Goal: Transaction & Acquisition: Purchase product/service

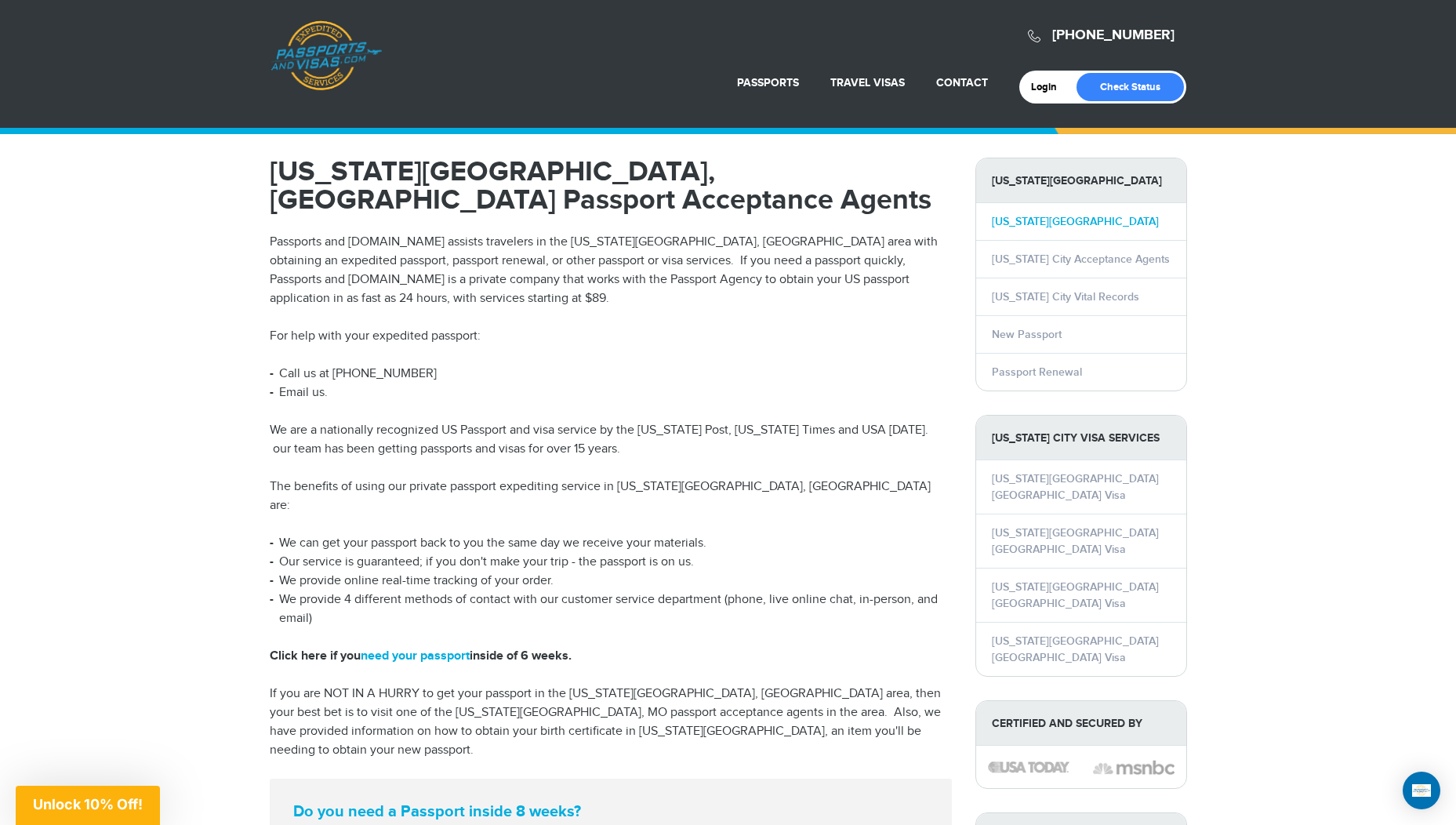
click at [1042, 220] on link "Kansas City Passport" at bounding box center [1075, 221] width 167 height 13
click at [399, 649] on link "need your passport" at bounding box center [415, 656] width 109 height 15
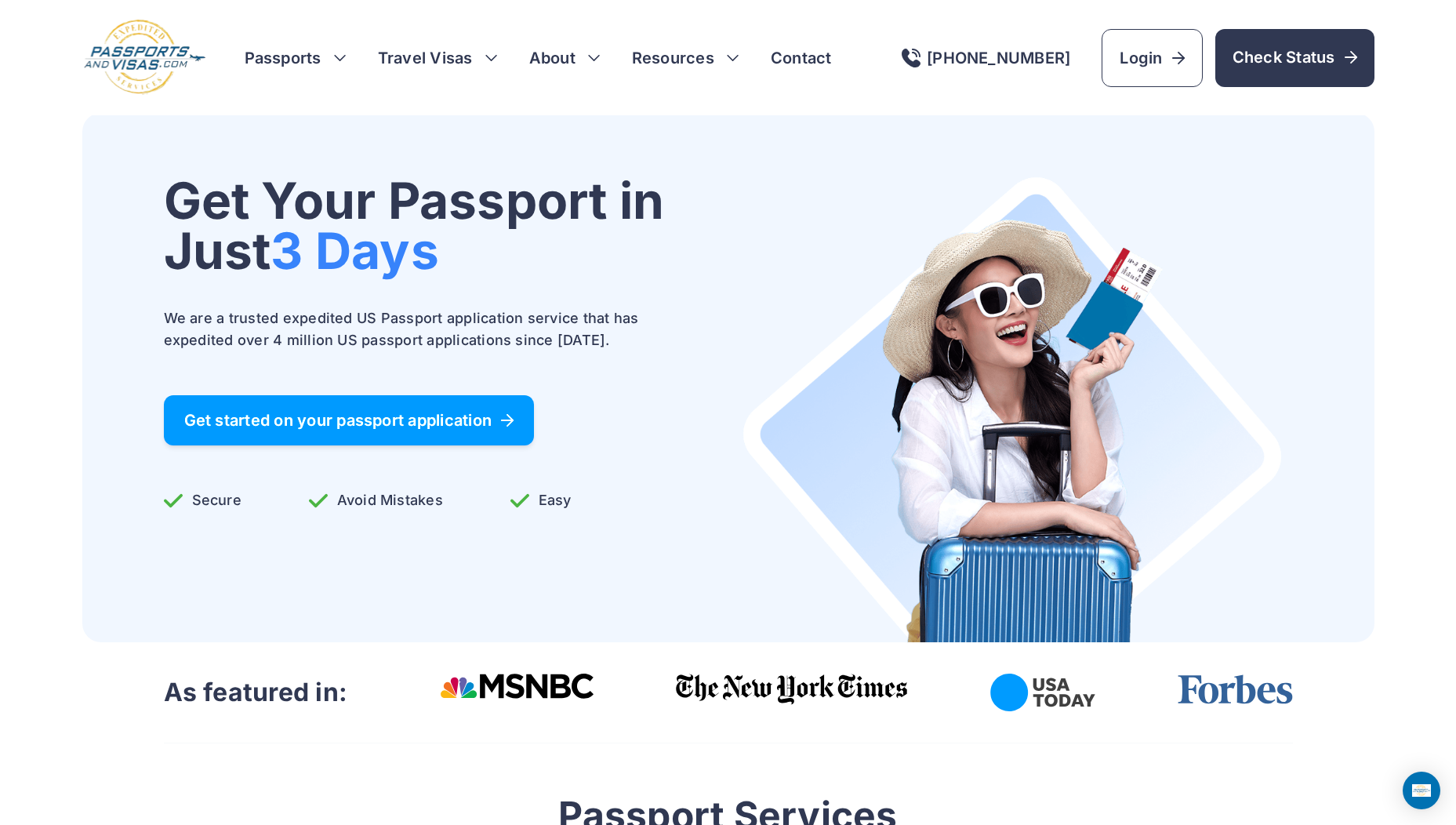
click at [373, 412] on span "Get started on your passport application" at bounding box center [350, 419] width 330 height 16
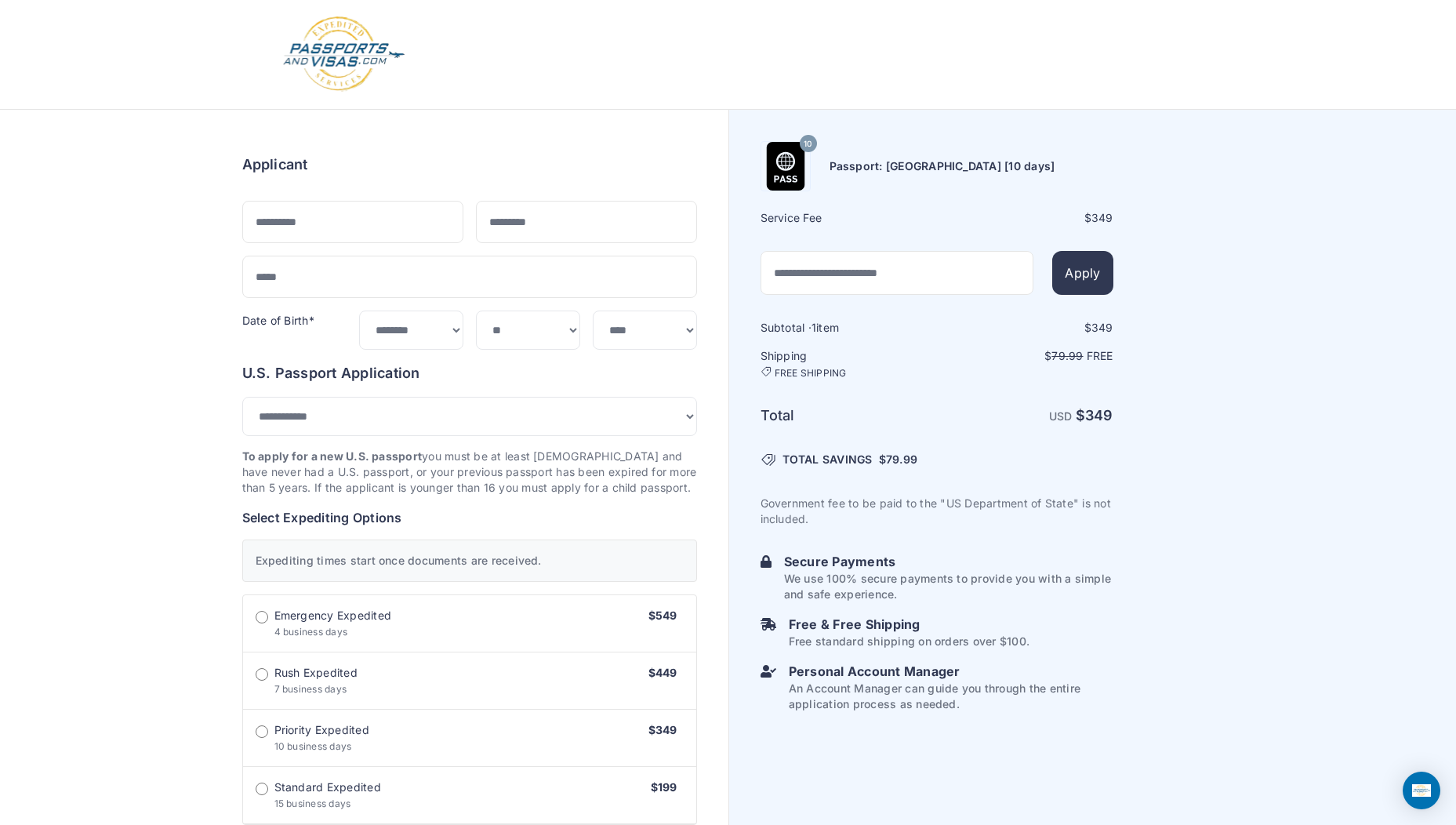
select select "***"
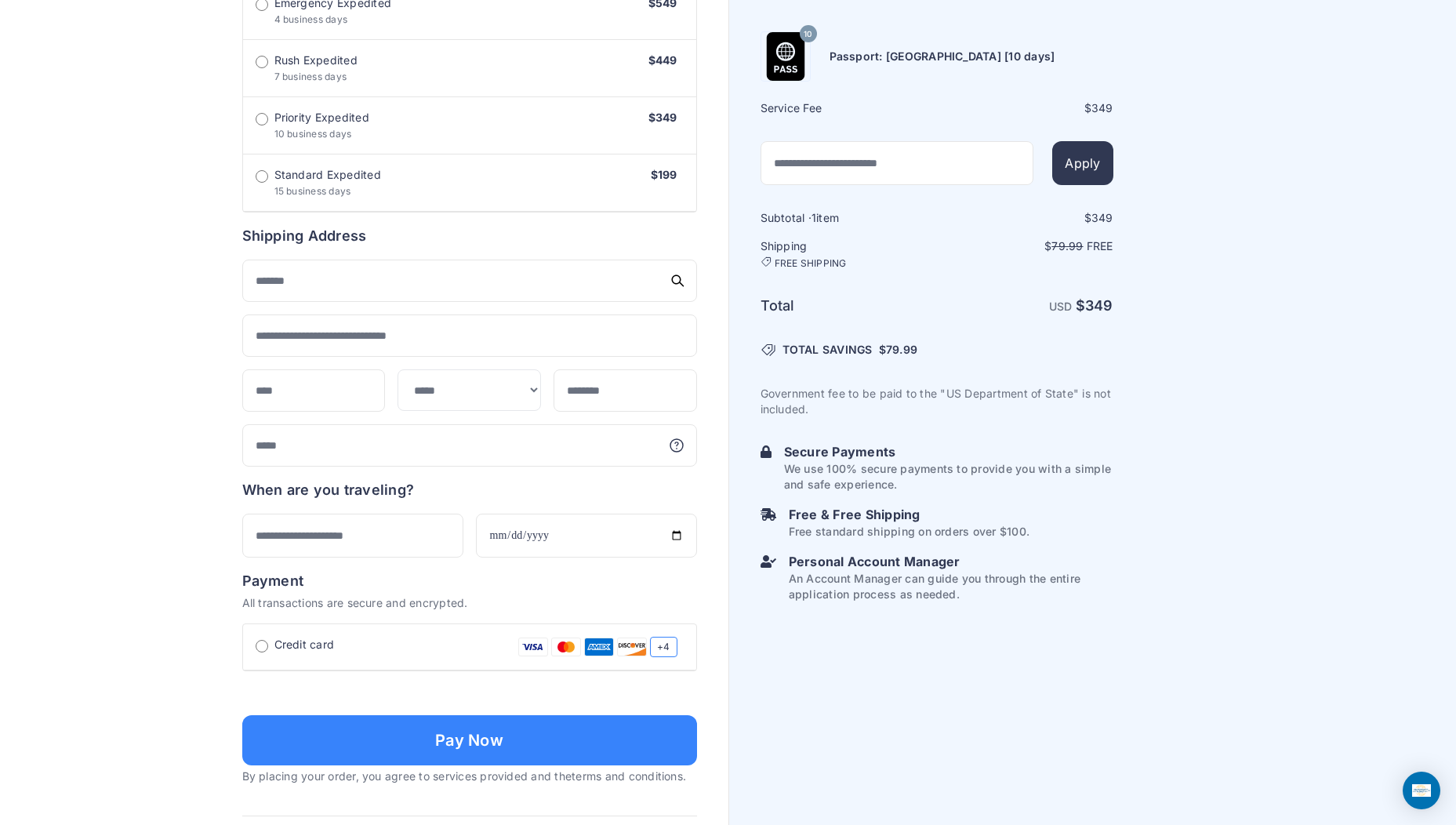
scroll to position [763, 0]
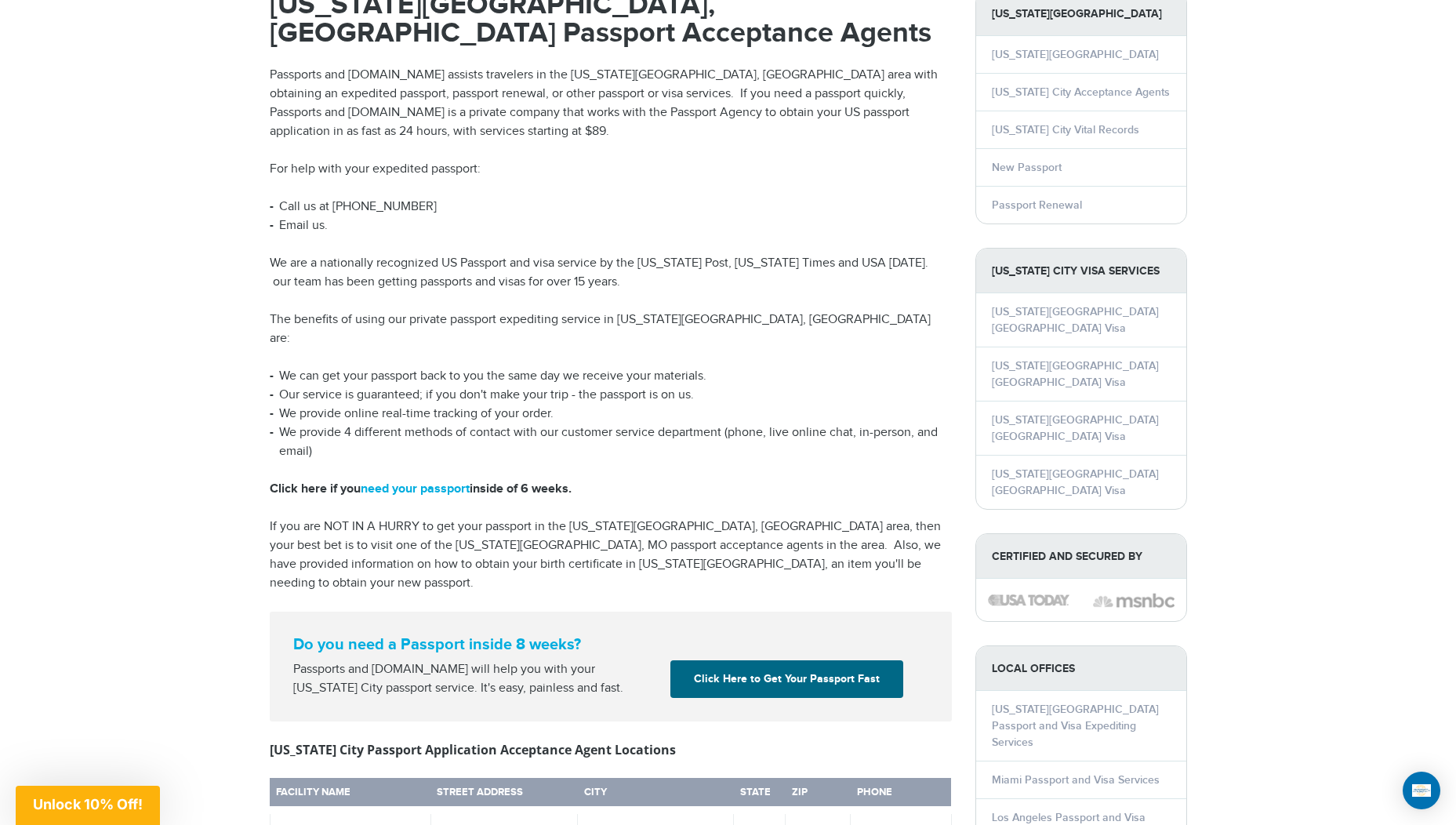
scroll to position [272, 0]
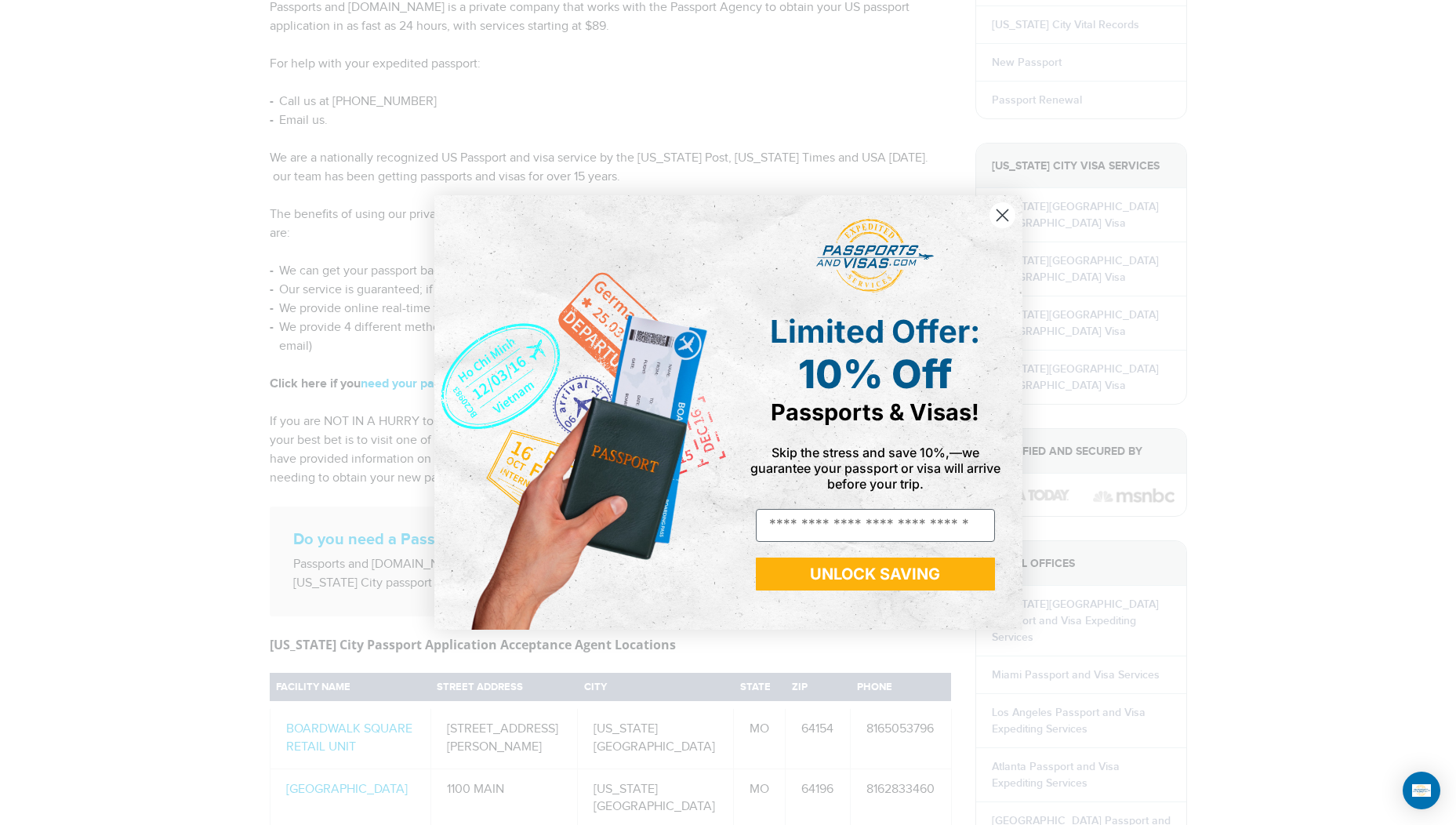
click at [1008, 214] on circle "Close dialog" at bounding box center [1002, 215] width 26 height 26
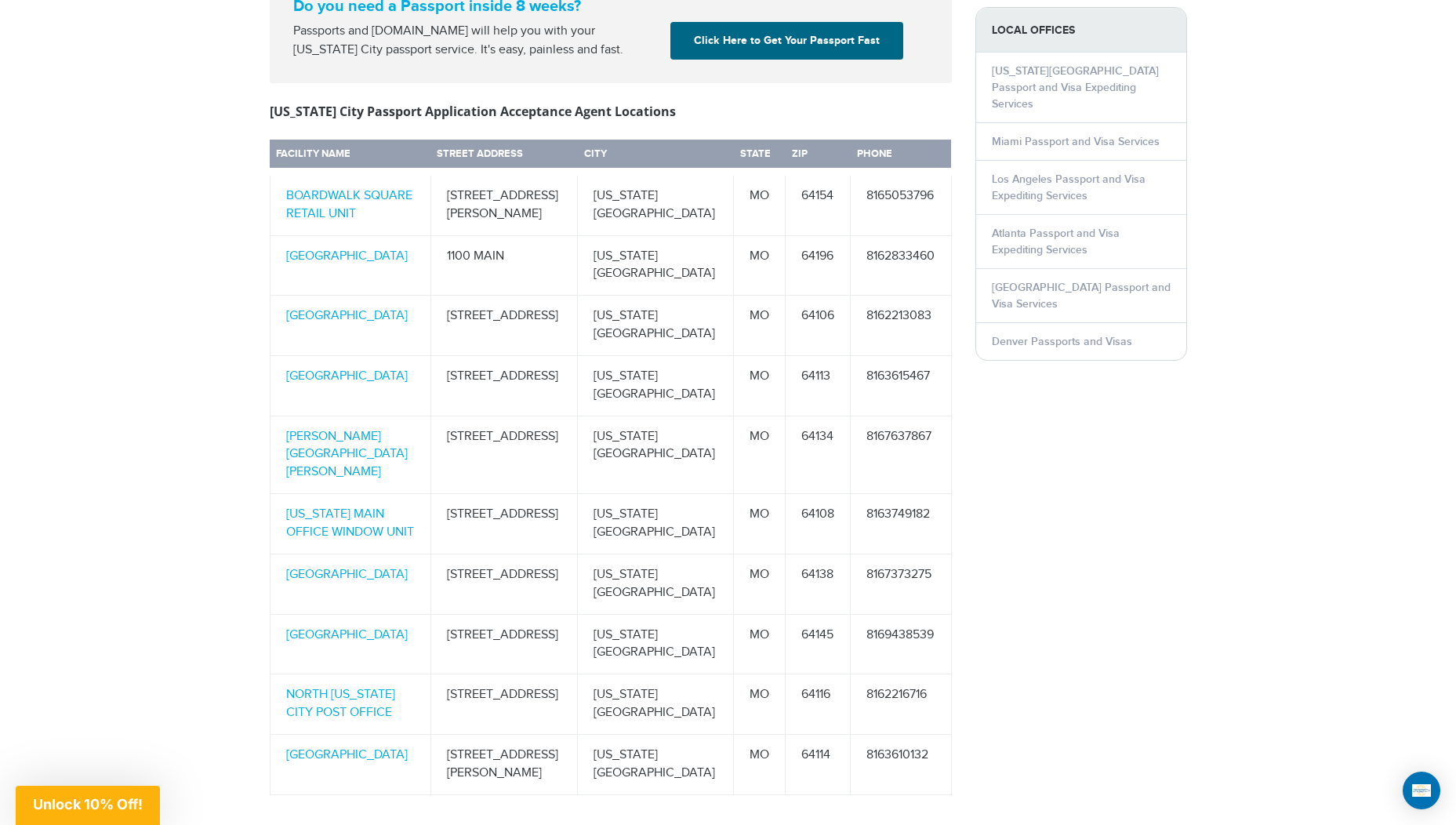
scroll to position [827, 0]
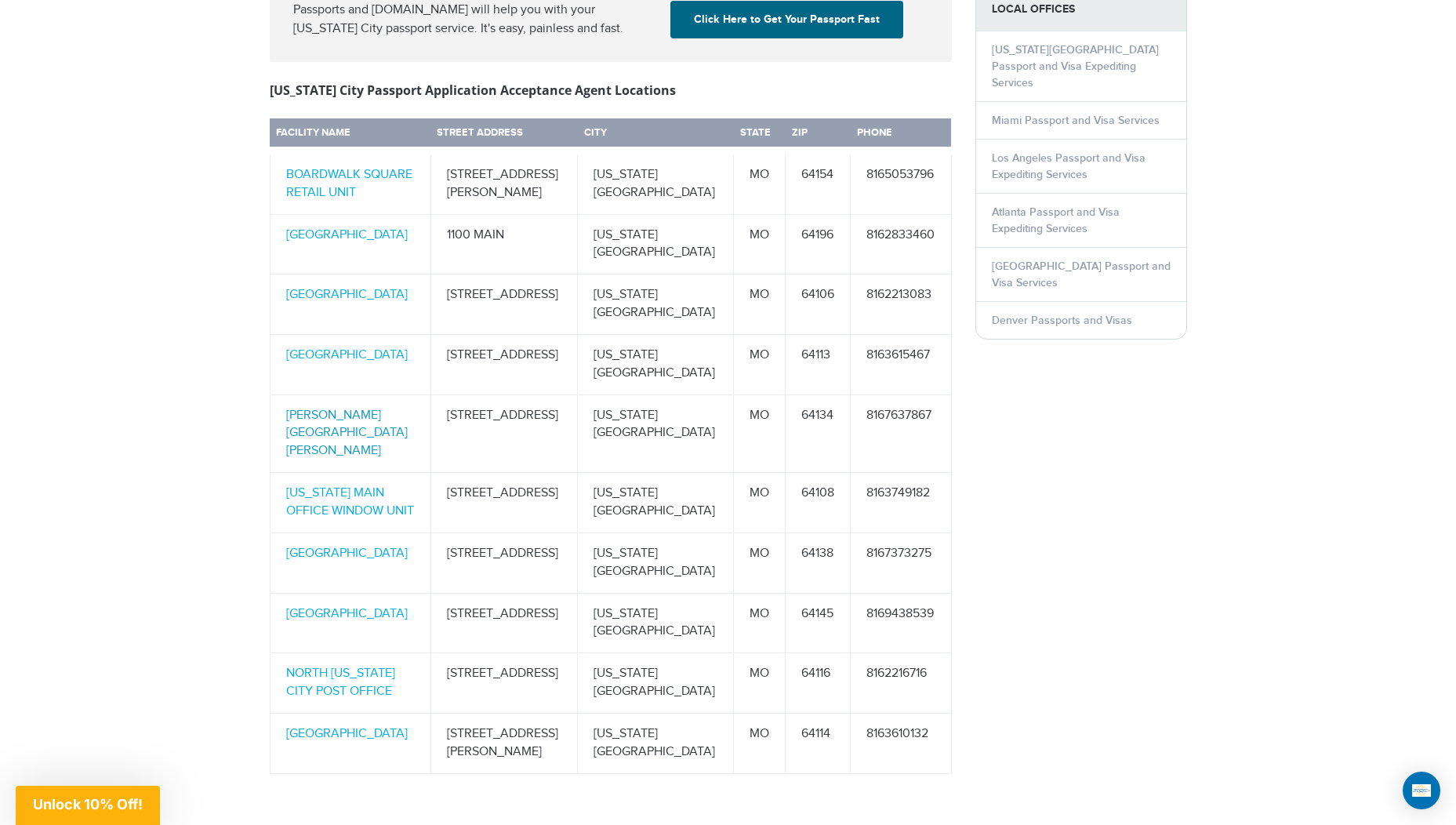
click at [360, 407] on link "[PERSON_NAME][GEOGRAPHIC_DATA][PERSON_NAME]" at bounding box center [347, 433] width 121 height 51
